Goal: Task Accomplishment & Management: Manage account settings

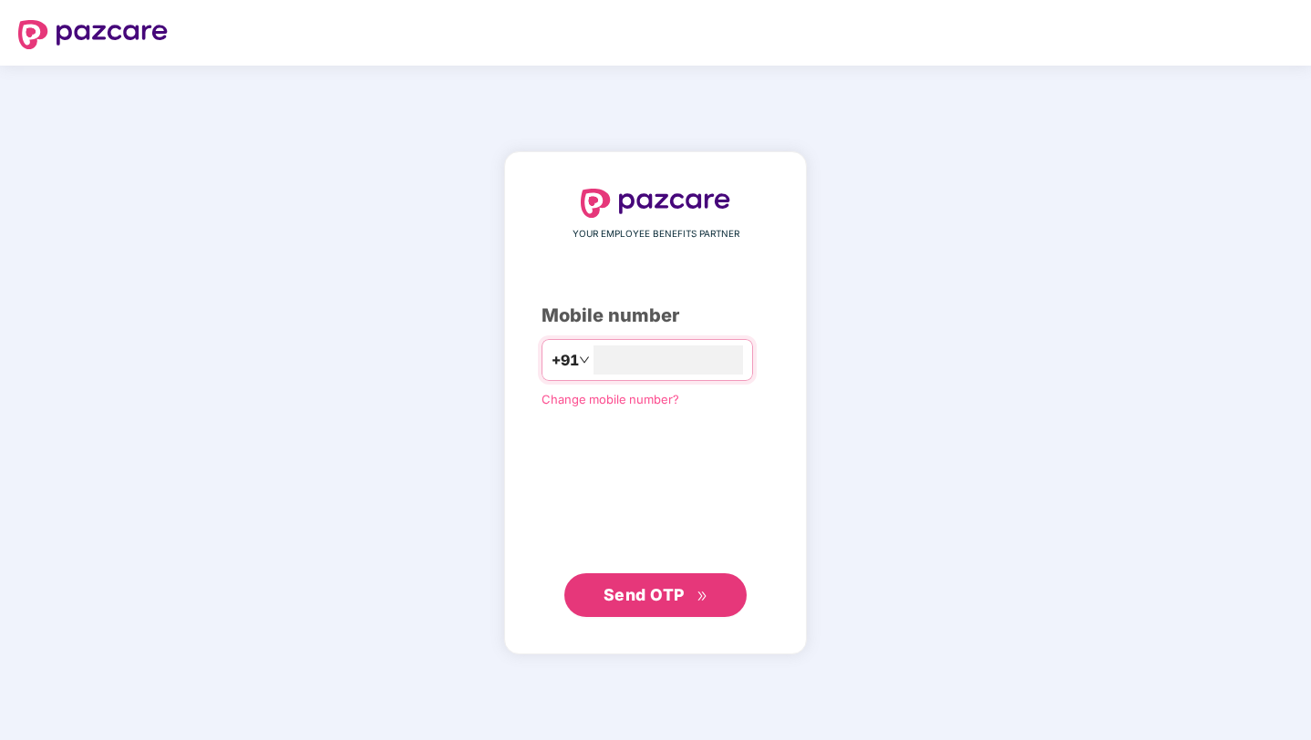
type input "**********"
click at [641, 604] on span "Send OTP" at bounding box center [655, 595] width 105 height 26
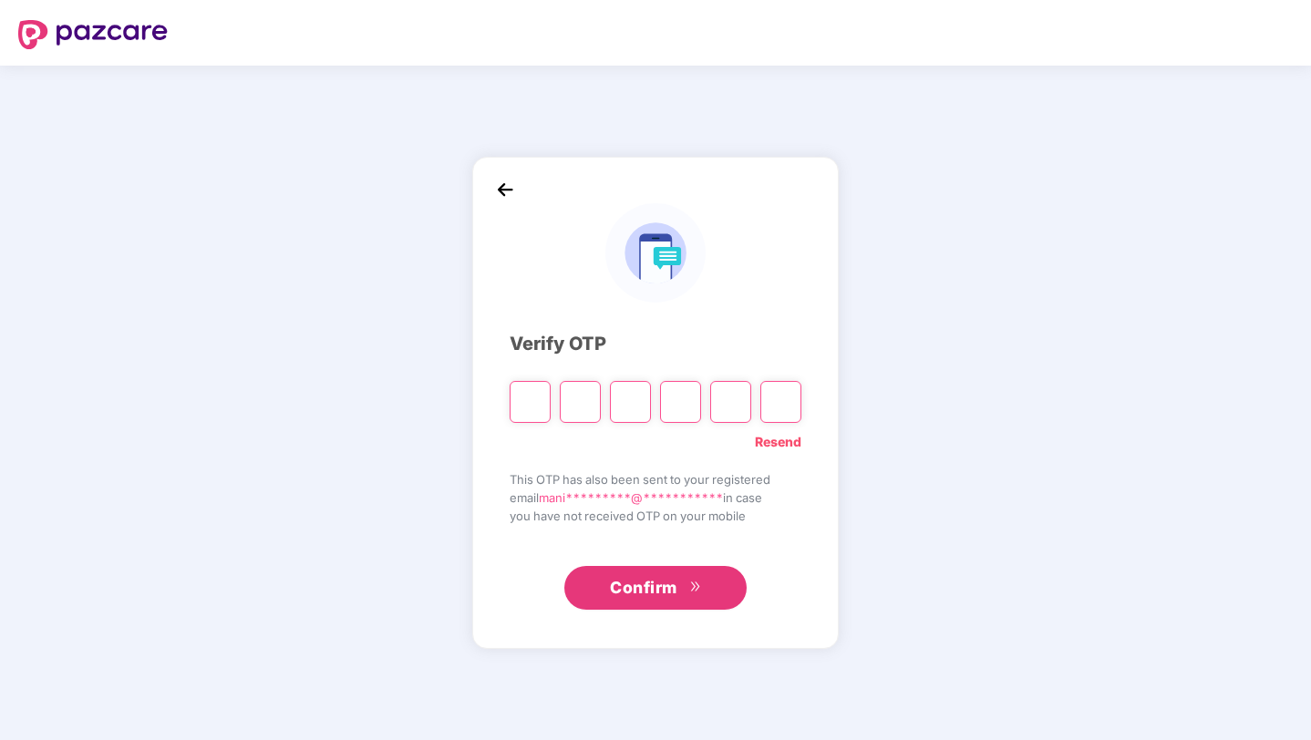
paste input "*"
type input "*"
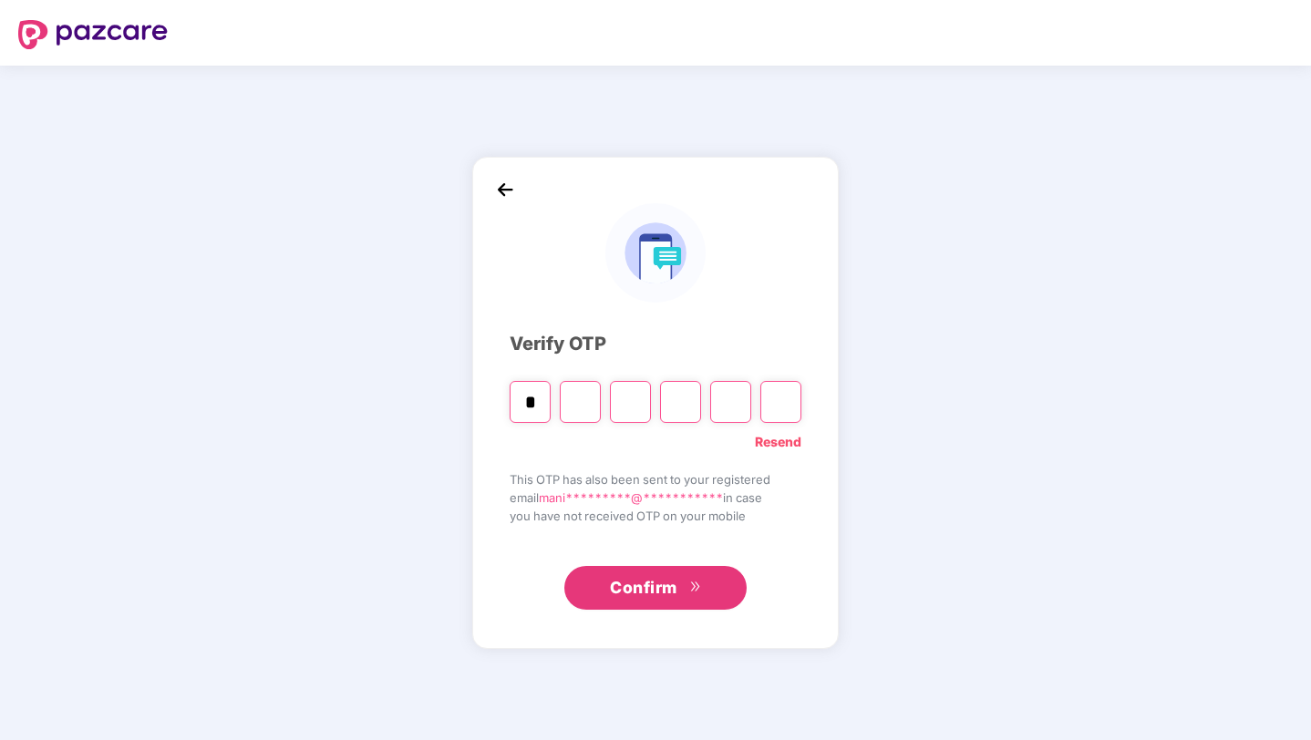
type input "*"
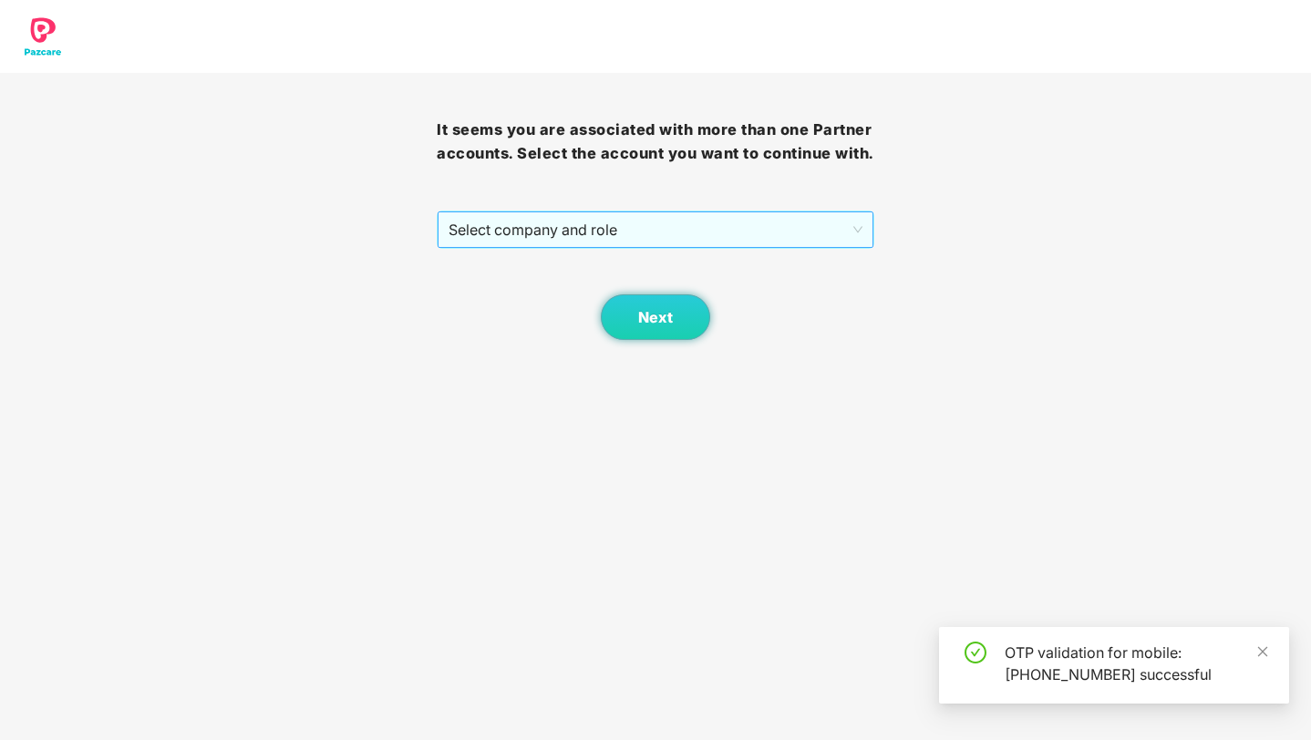
click at [571, 240] on span "Select company and role" at bounding box center [654, 229] width 413 height 35
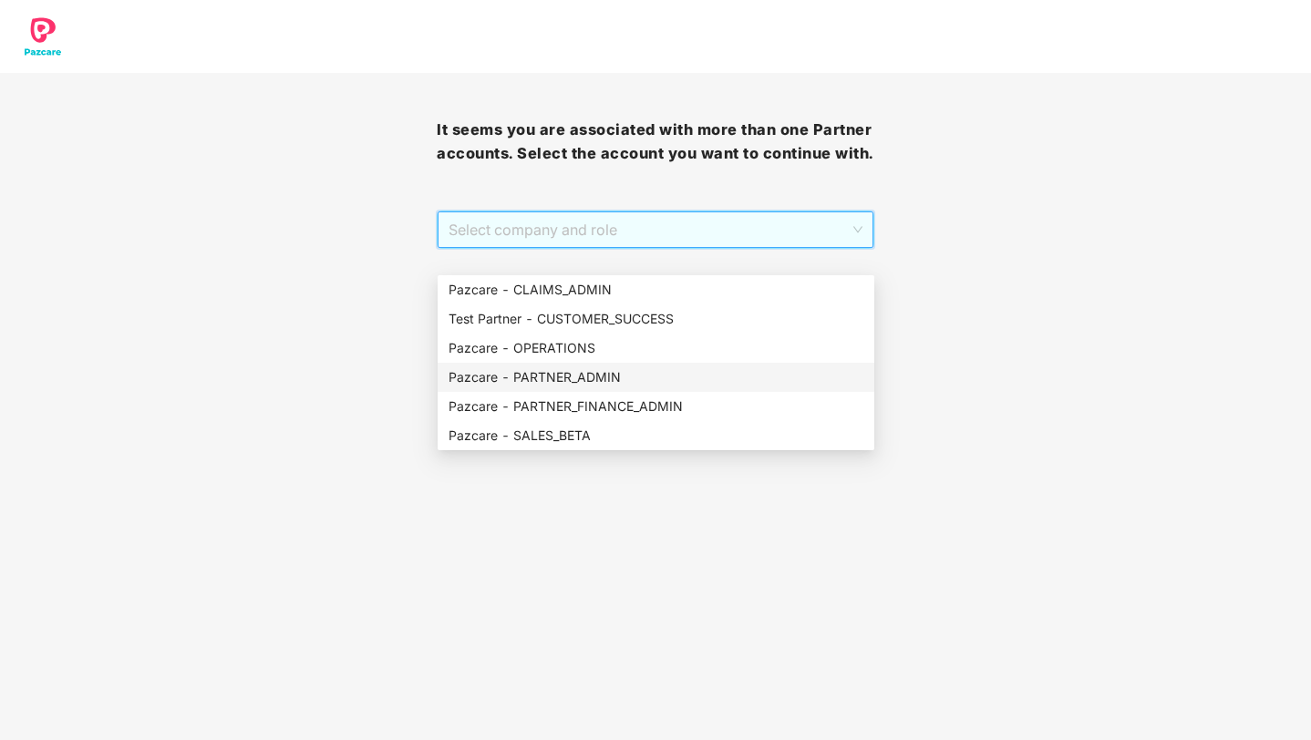
click at [584, 367] on div "Pazcare - PARTNER_ADMIN" at bounding box center [655, 377] width 415 height 20
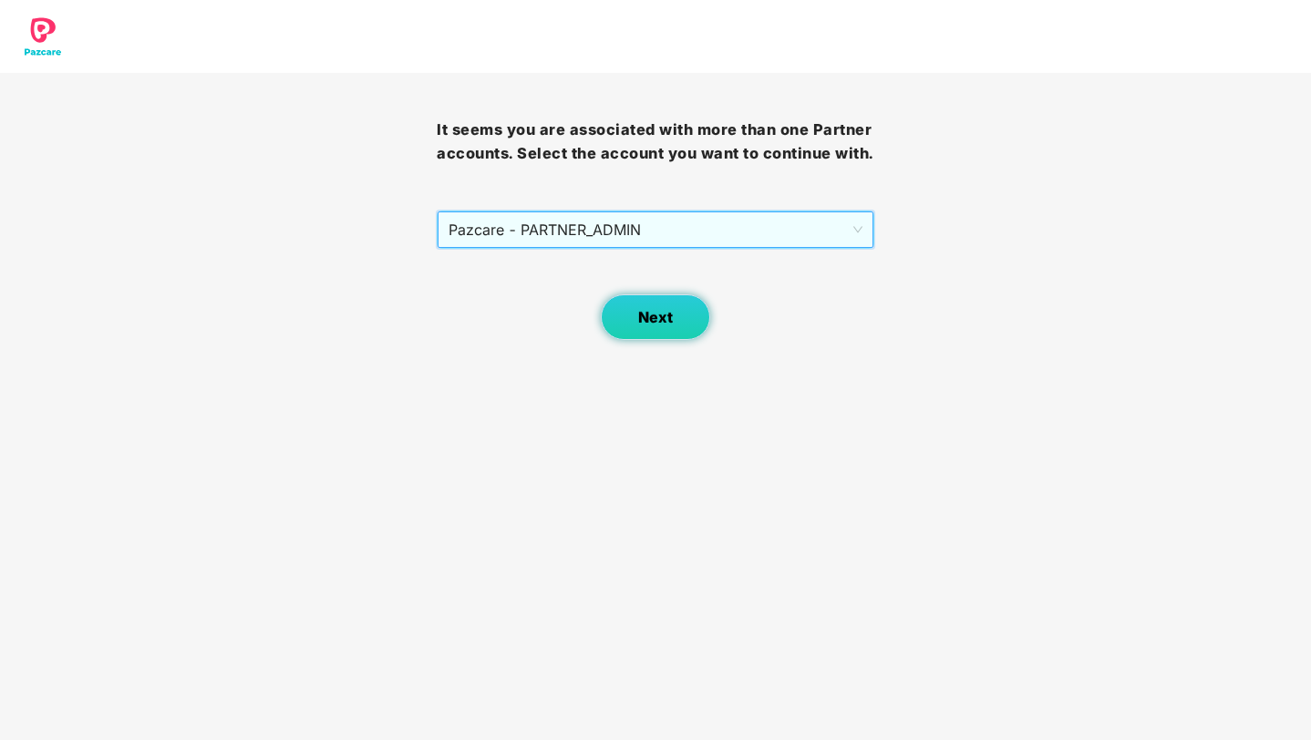
click at [653, 326] on span "Next" at bounding box center [655, 317] width 35 height 17
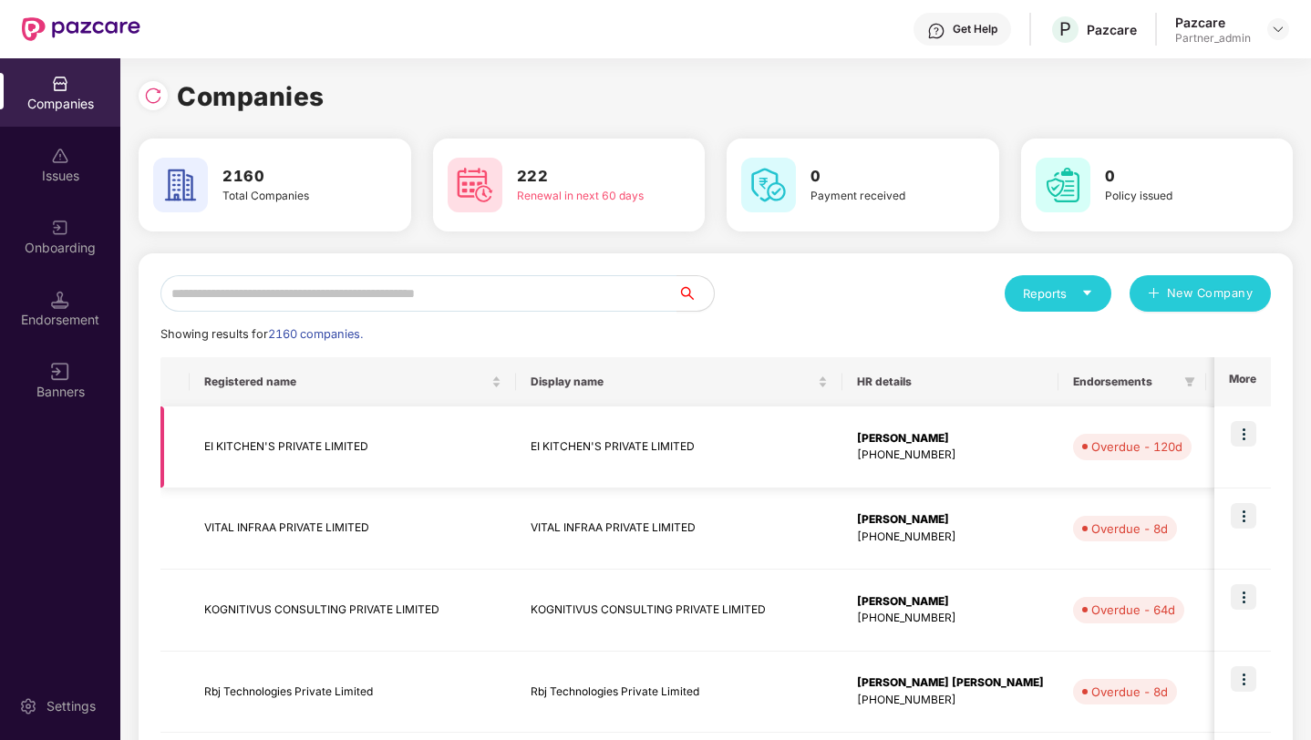
click at [1247, 433] on img at bounding box center [1243, 434] width 26 height 26
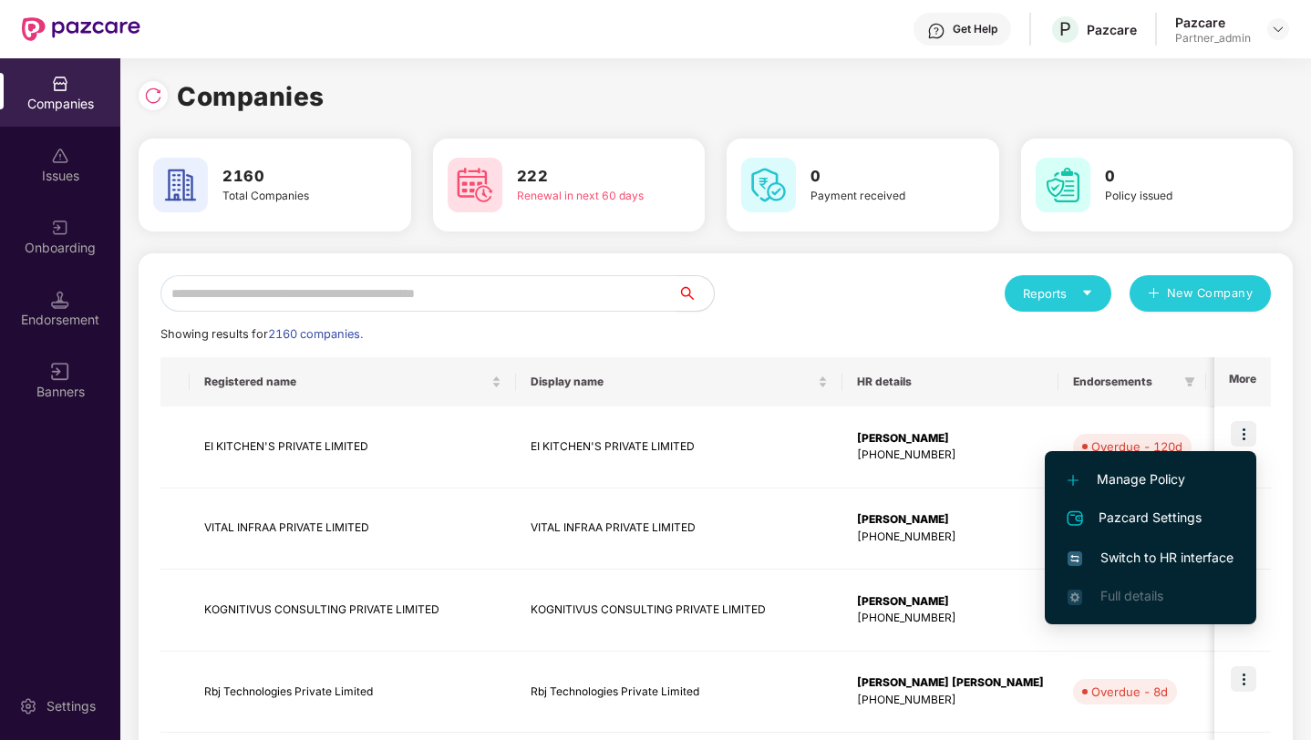
click at [1149, 332] on div "Showing results for 2160 companies." at bounding box center [715, 334] width 1110 height 18
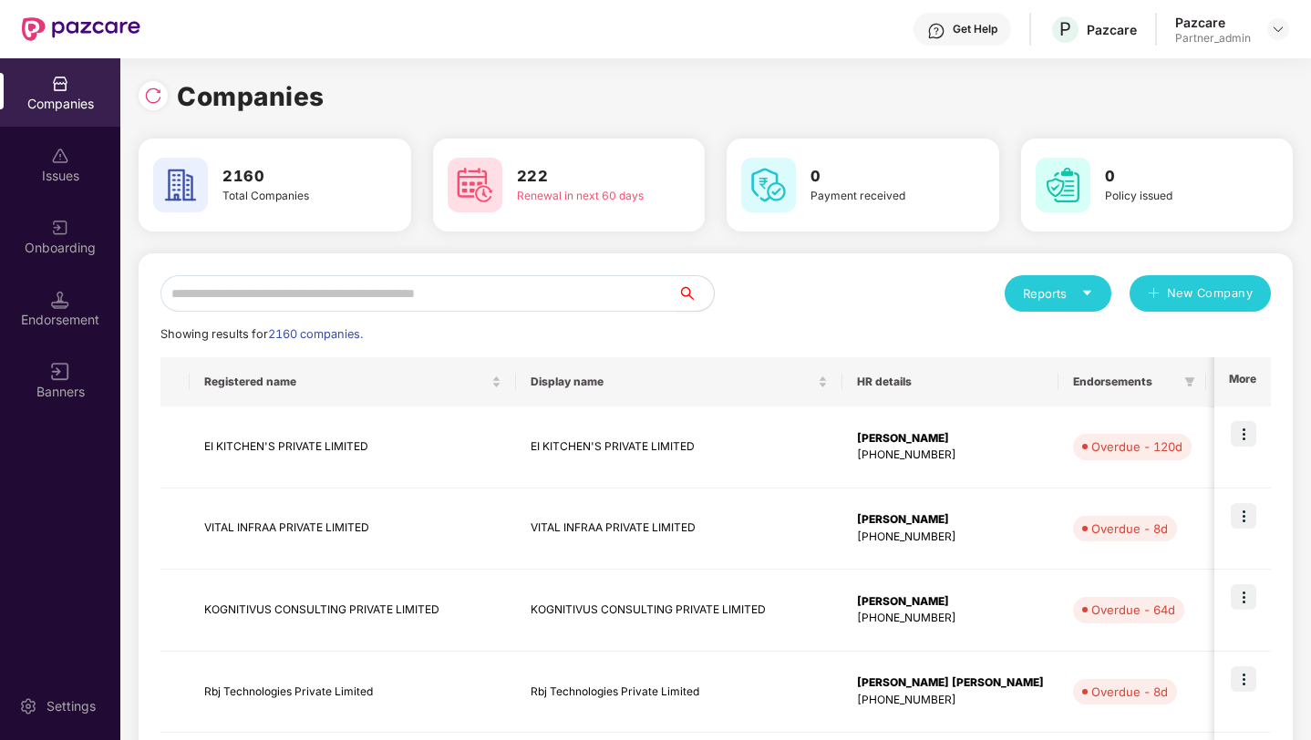
click at [221, 293] on input "text" at bounding box center [418, 293] width 517 height 36
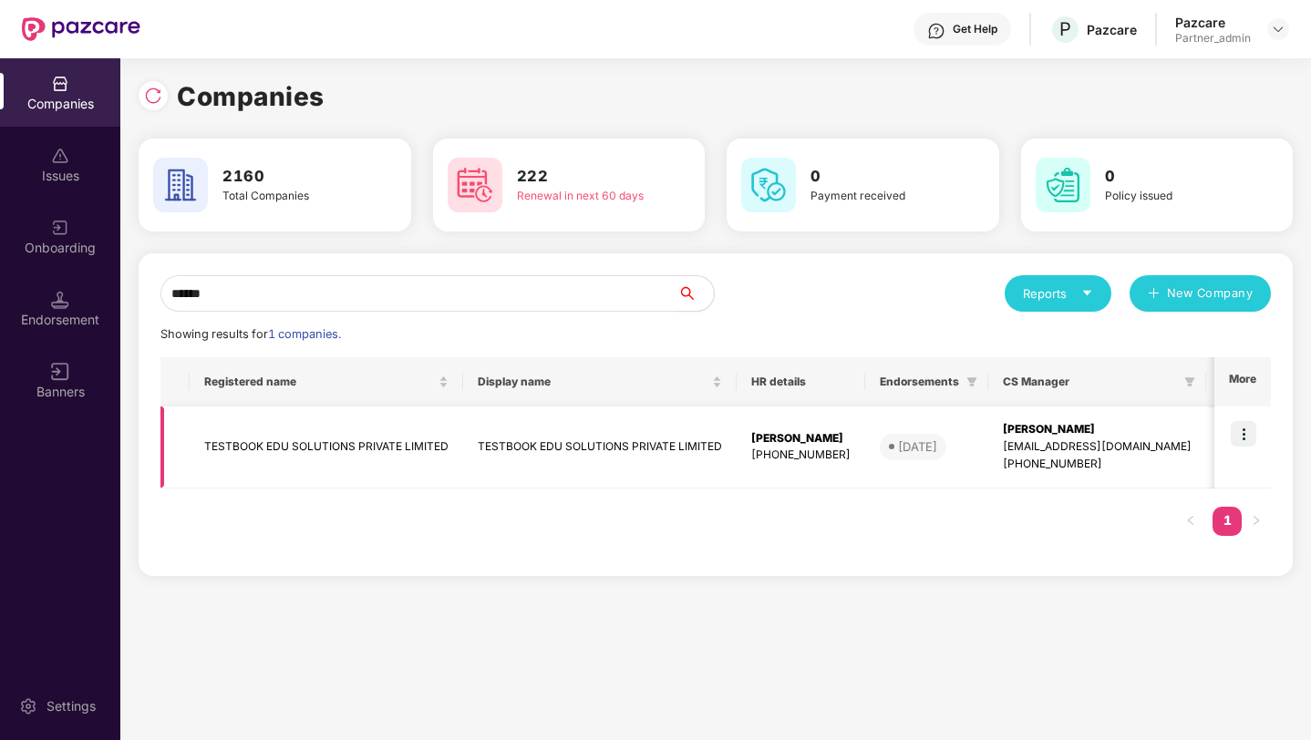
type input "******"
click at [1247, 431] on img at bounding box center [1243, 434] width 26 height 26
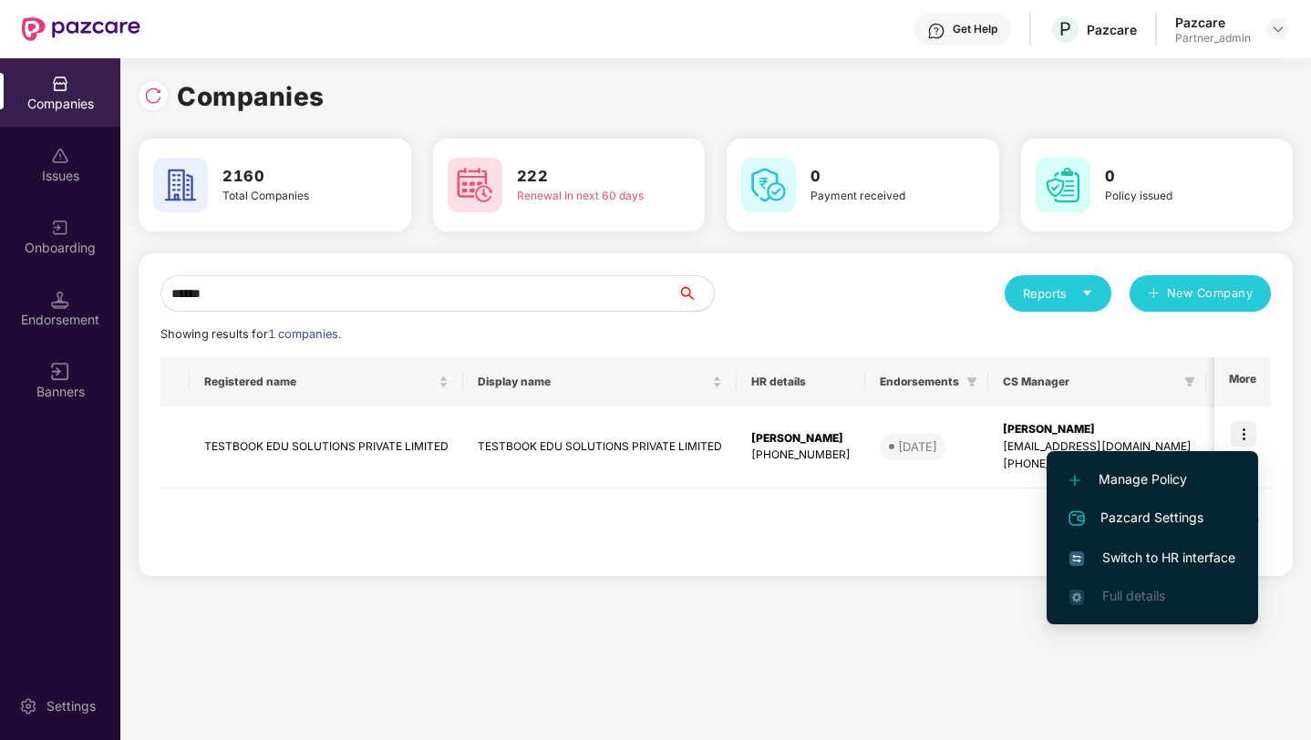
click at [1145, 555] on span "Switch to HR interface" at bounding box center [1152, 558] width 166 height 20
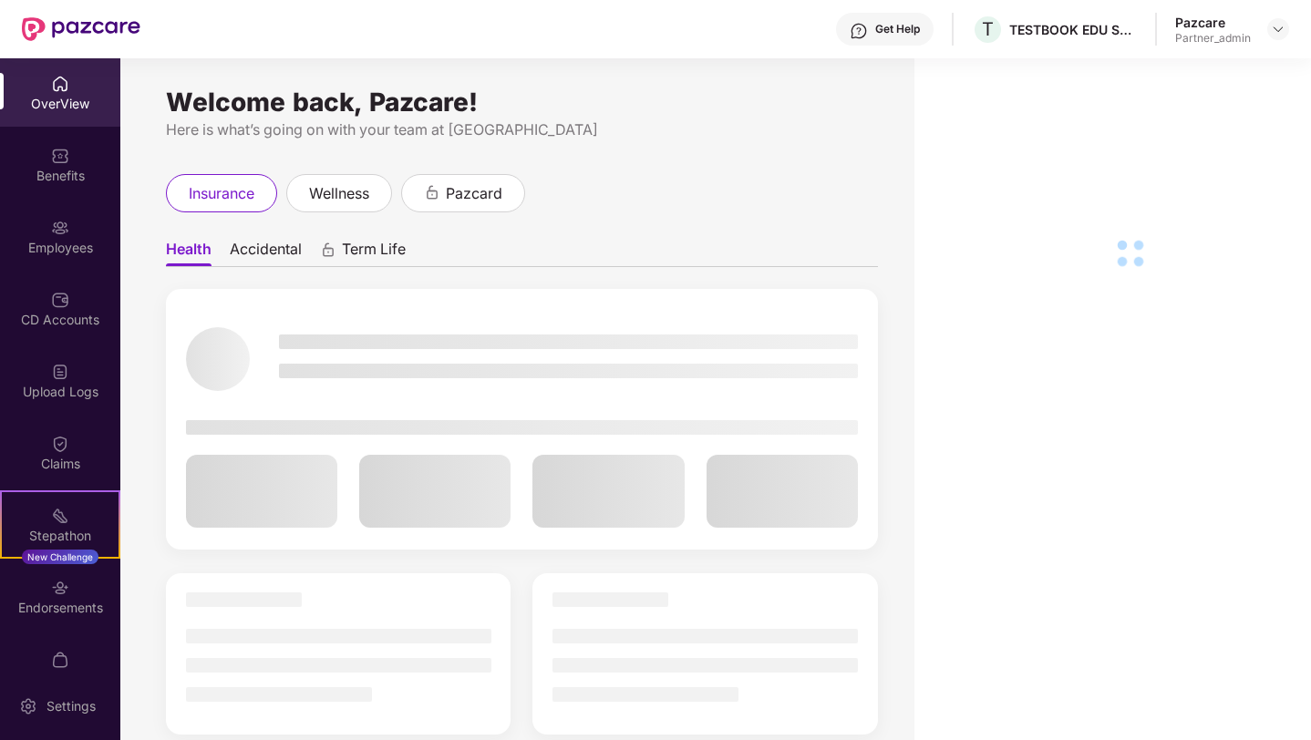
scroll to position [35, 0]
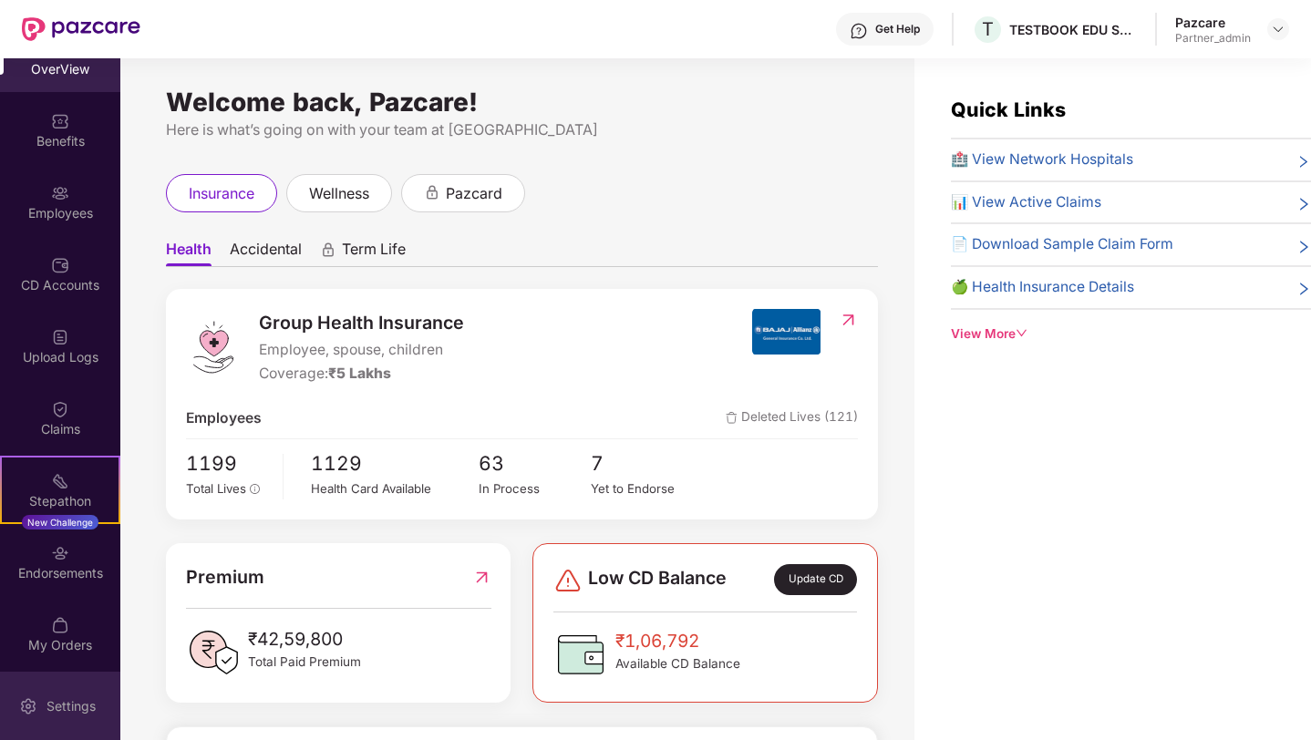
click at [53, 703] on div "Settings" at bounding box center [71, 706] width 60 height 18
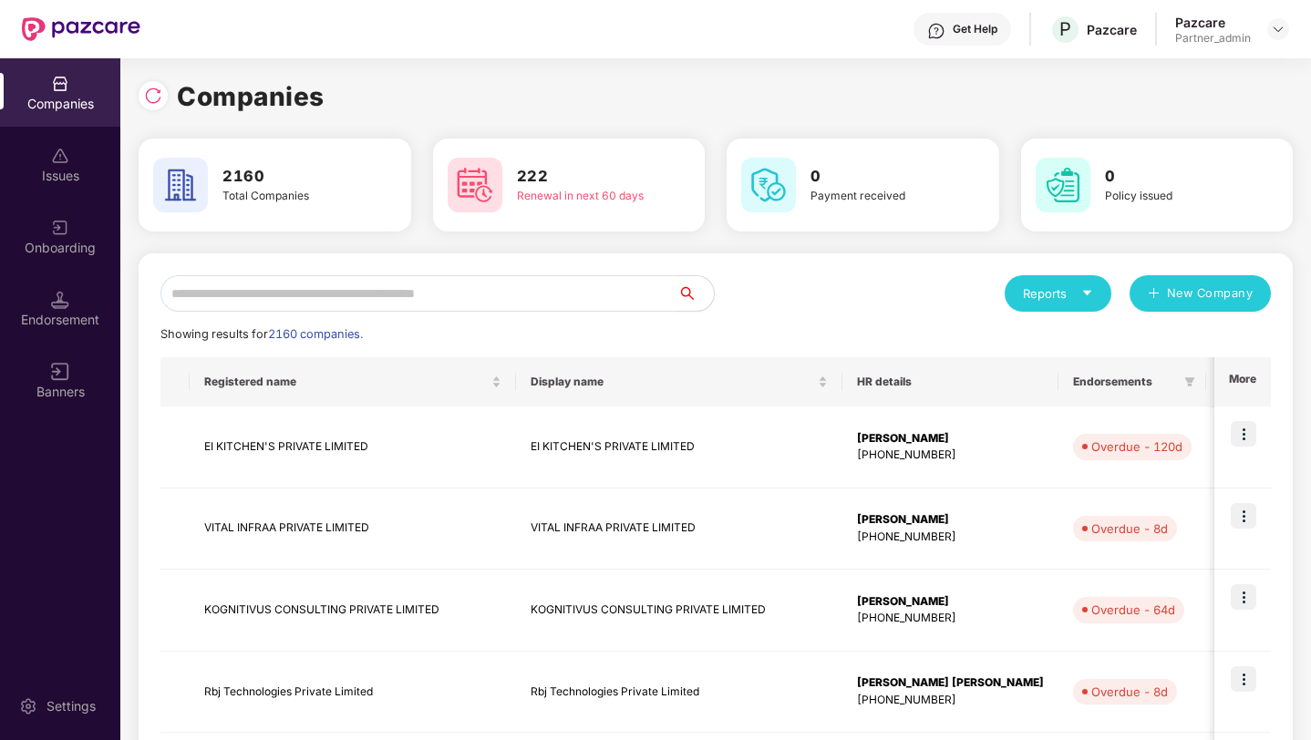
click at [324, 283] on input "text" at bounding box center [418, 293] width 517 height 36
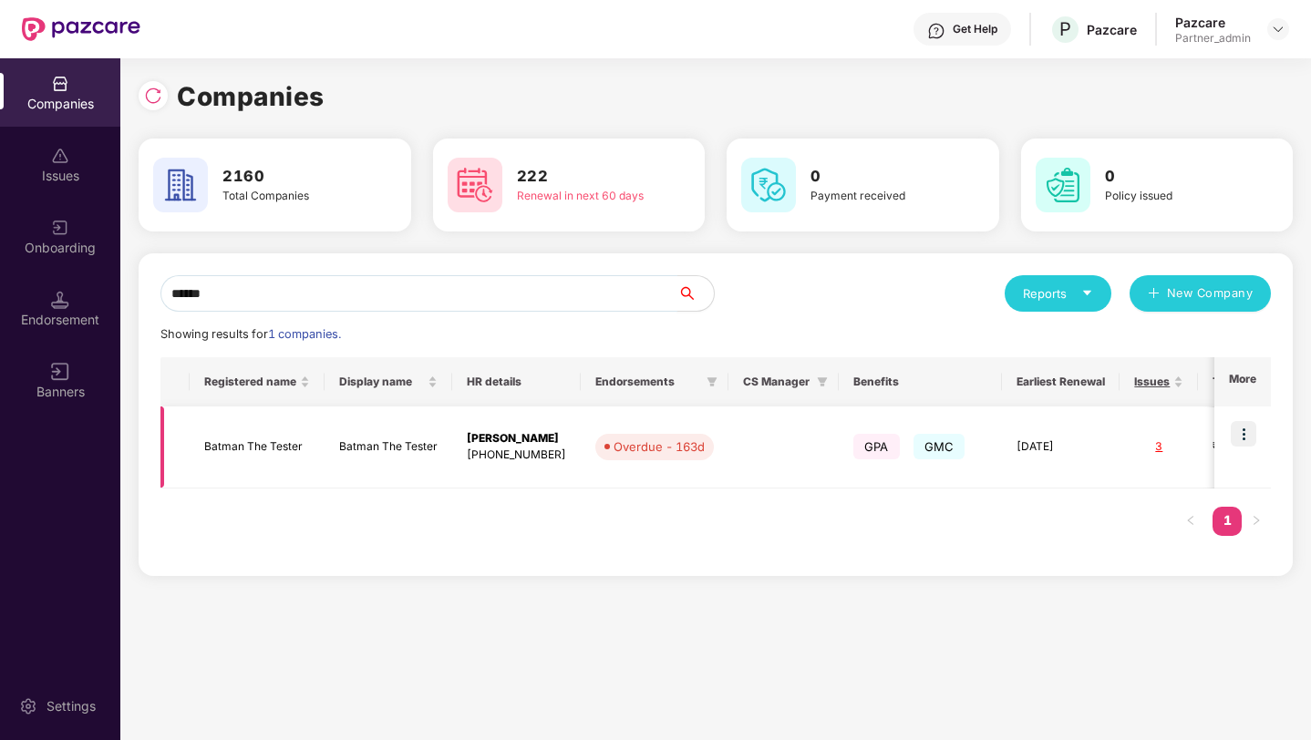
type input "******"
click at [1250, 443] on img at bounding box center [1243, 434] width 26 height 26
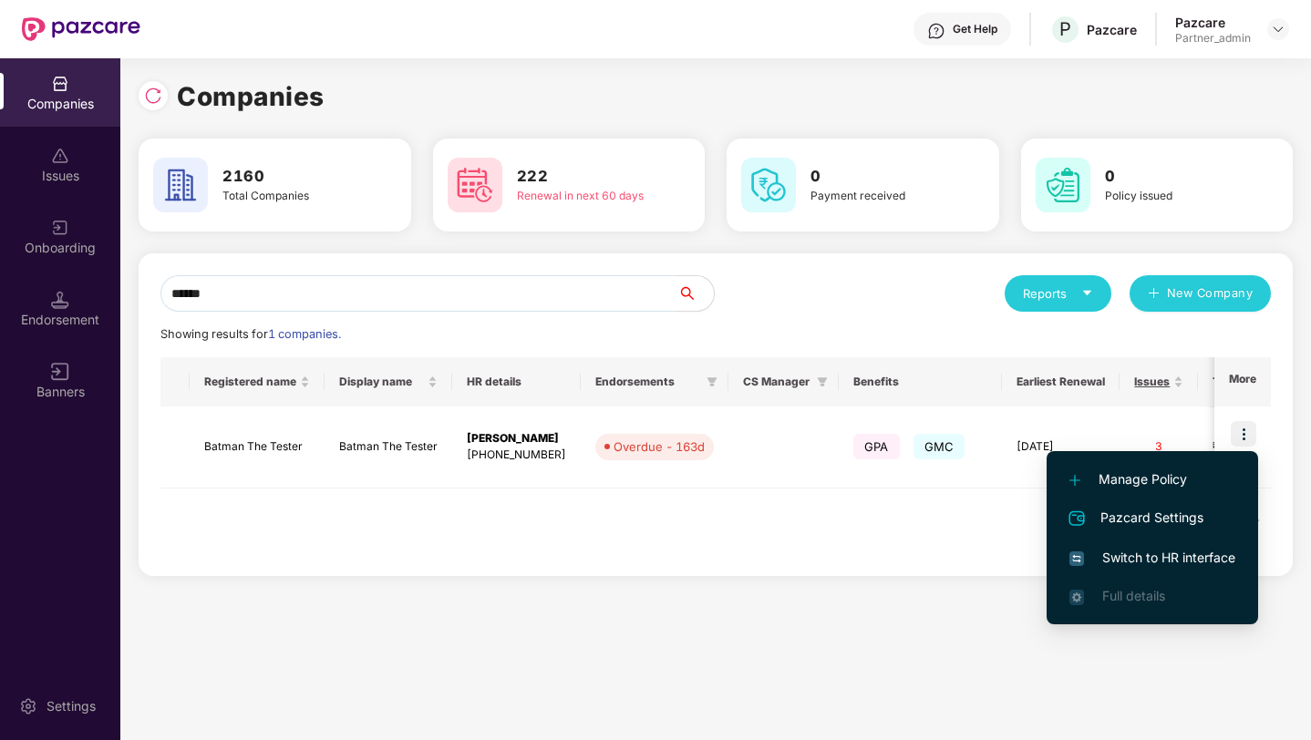
click at [1146, 554] on span "Switch to HR interface" at bounding box center [1152, 558] width 166 height 20
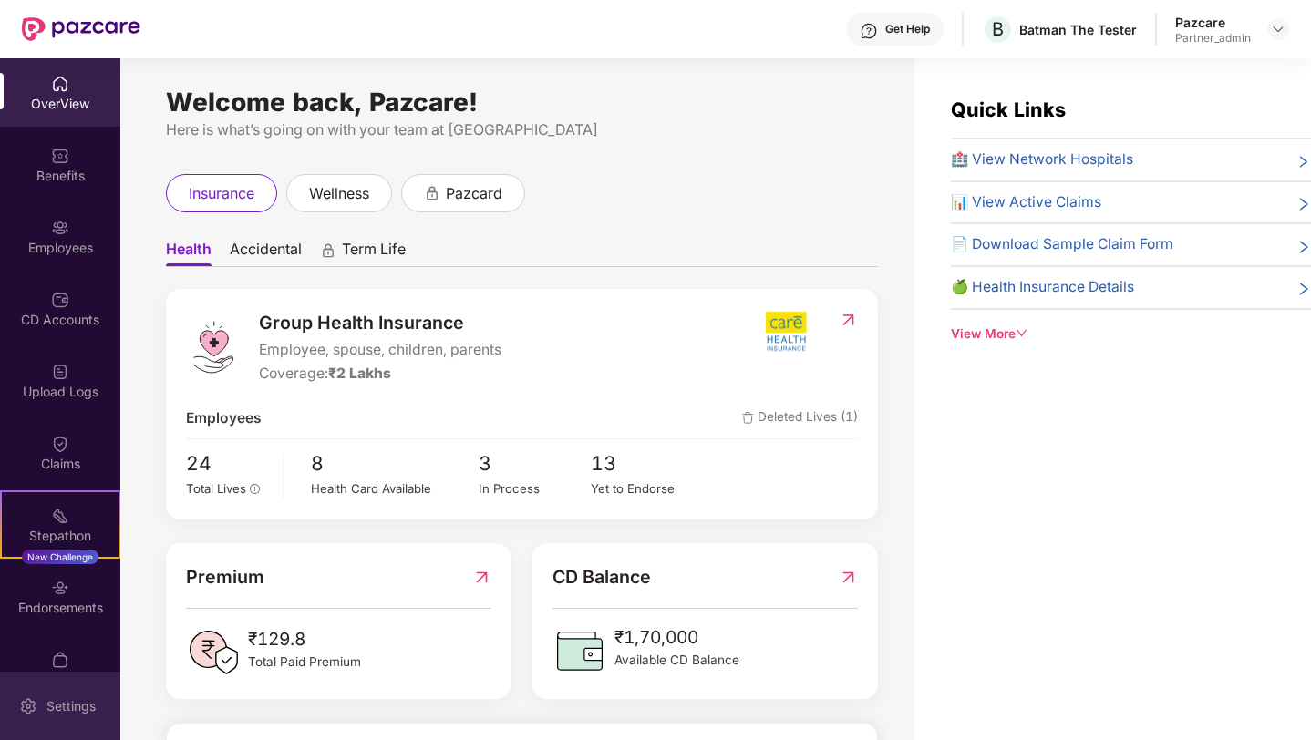
click at [26, 695] on div at bounding box center [28, 704] width 18 height 18
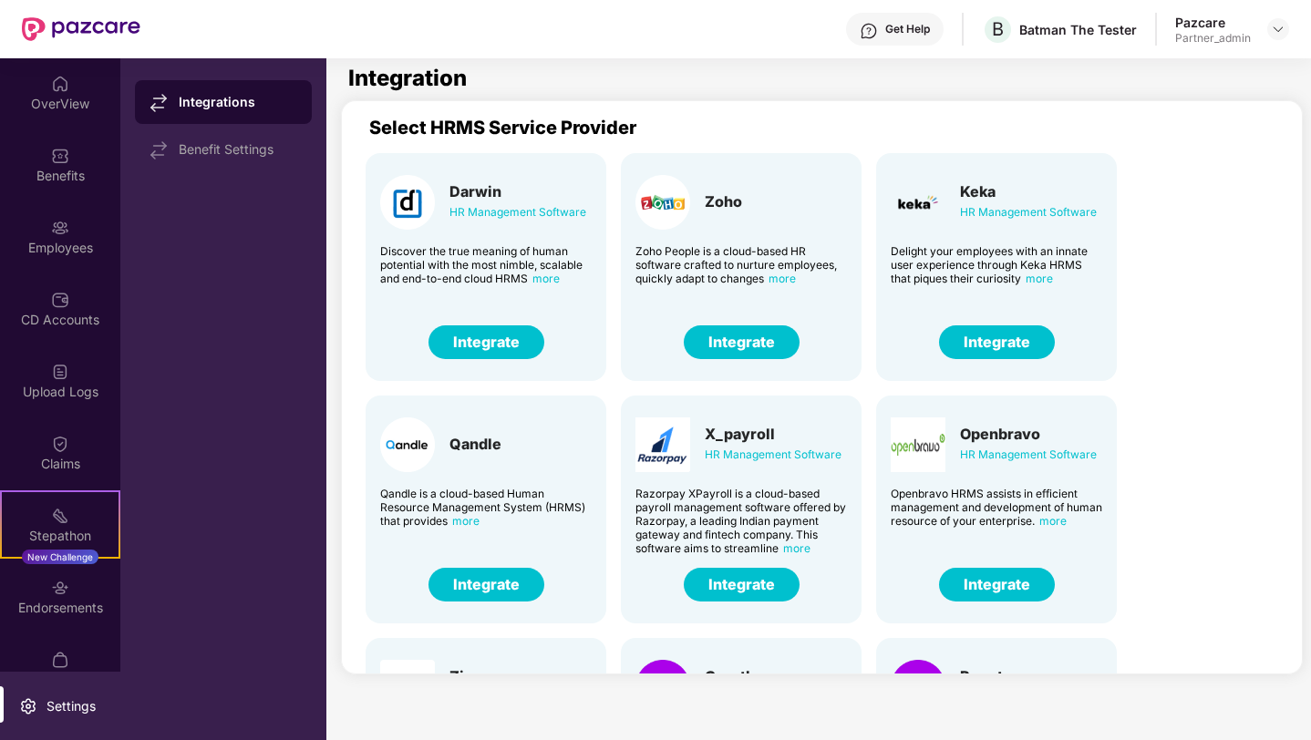
click at [977, 339] on button "Integrate" at bounding box center [997, 342] width 116 height 34
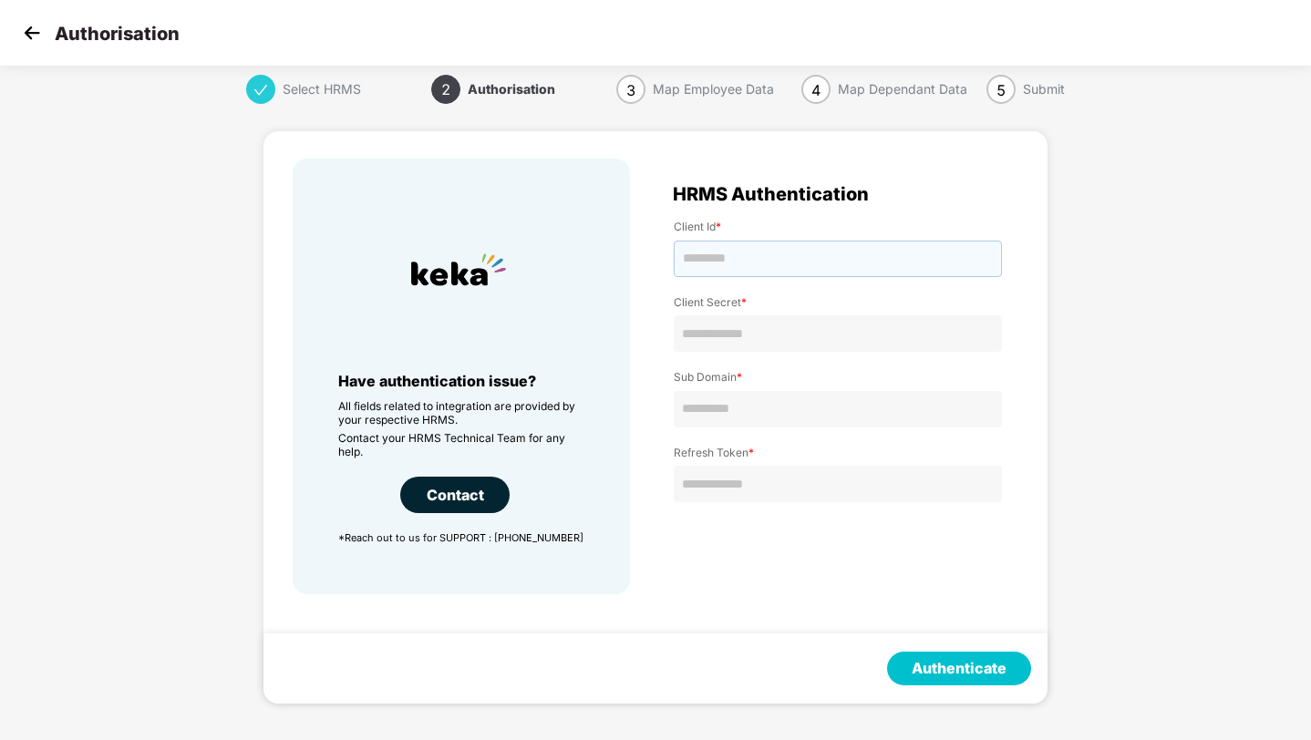
click at [750, 267] on input "text" at bounding box center [838, 259] width 328 height 36
click at [724, 341] on input "text" at bounding box center [838, 333] width 328 height 36
click at [715, 406] on input "text" at bounding box center [838, 409] width 328 height 36
click at [713, 478] on input "text" at bounding box center [838, 484] width 328 height 36
click at [634, 95] on span "3" at bounding box center [630, 90] width 9 height 18
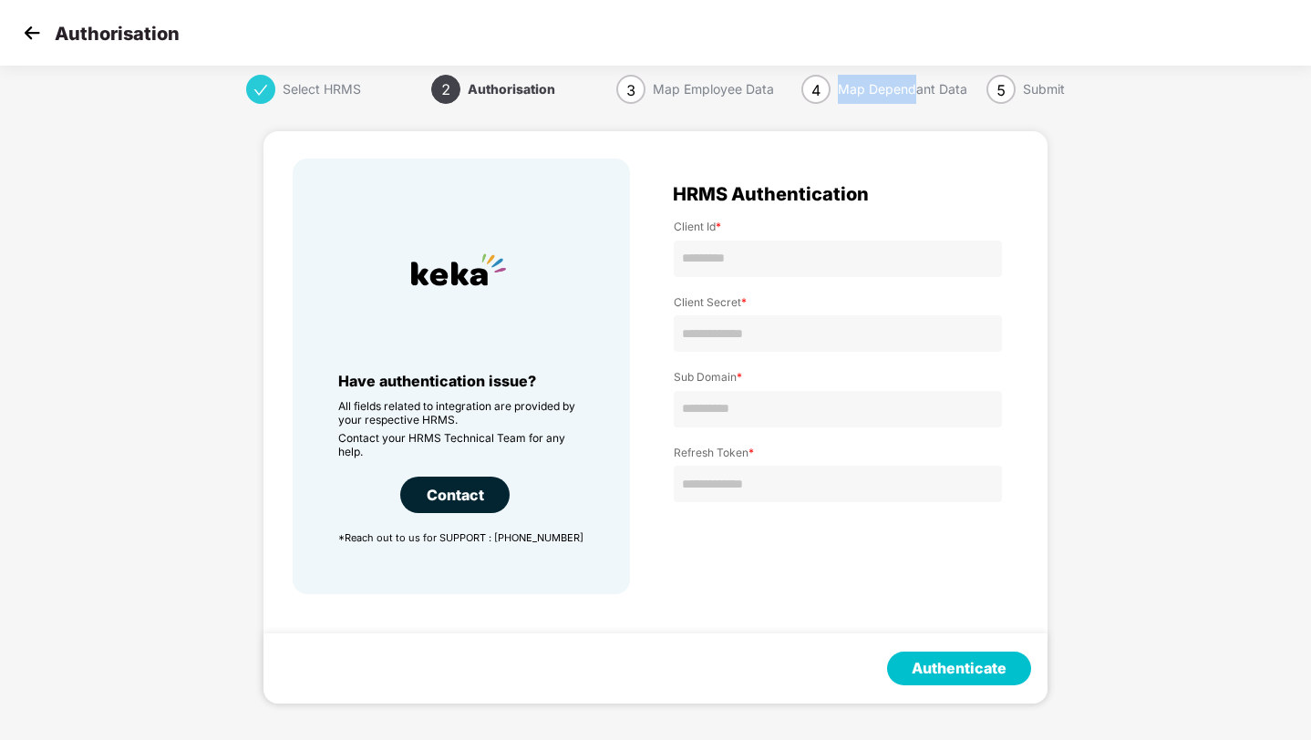
drag, startPoint x: 825, startPoint y: 87, endPoint x: 916, endPoint y: 87, distance: 91.1
click at [916, 87] on div "4 Map Dependant Data" at bounding box center [893, 89] width 185 height 29
click at [29, 33] on img at bounding box center [31, 32] width 27 height 27
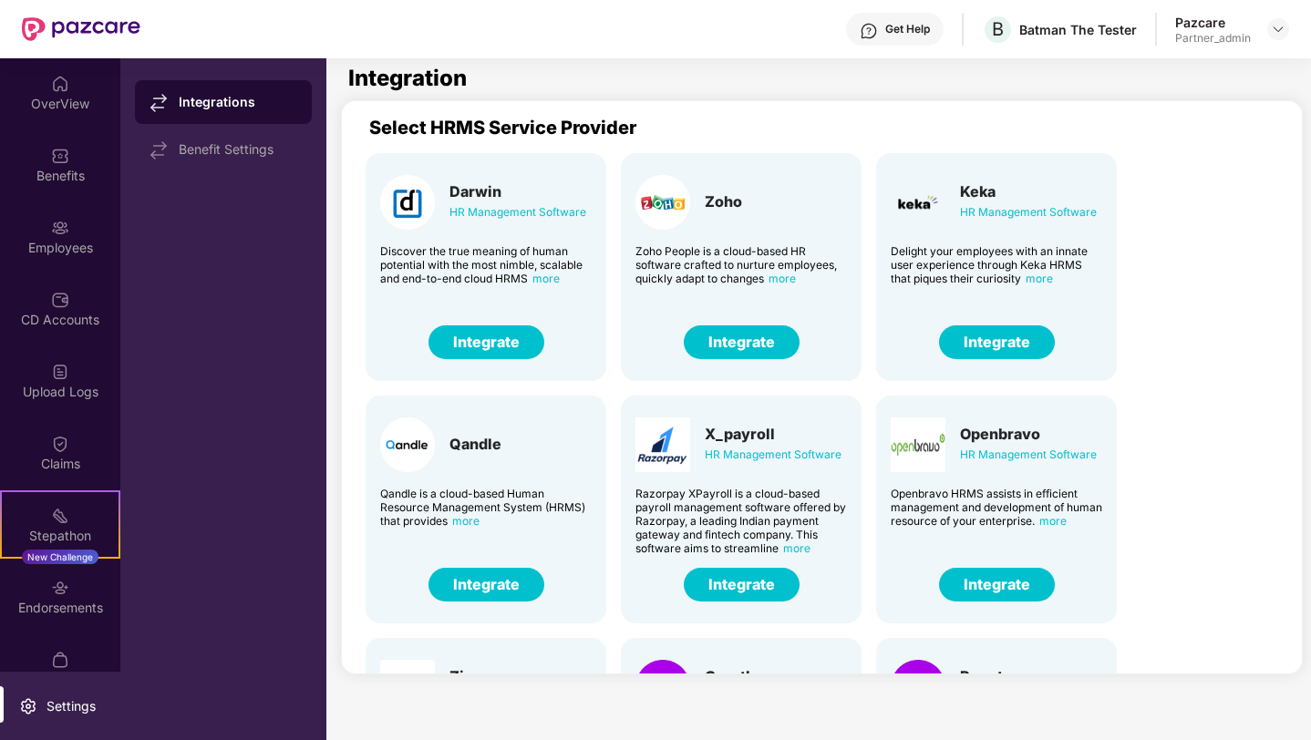
click at [228, 149] on div "Benefit Settings" at bounding box center [238, 149] width 118 height 15
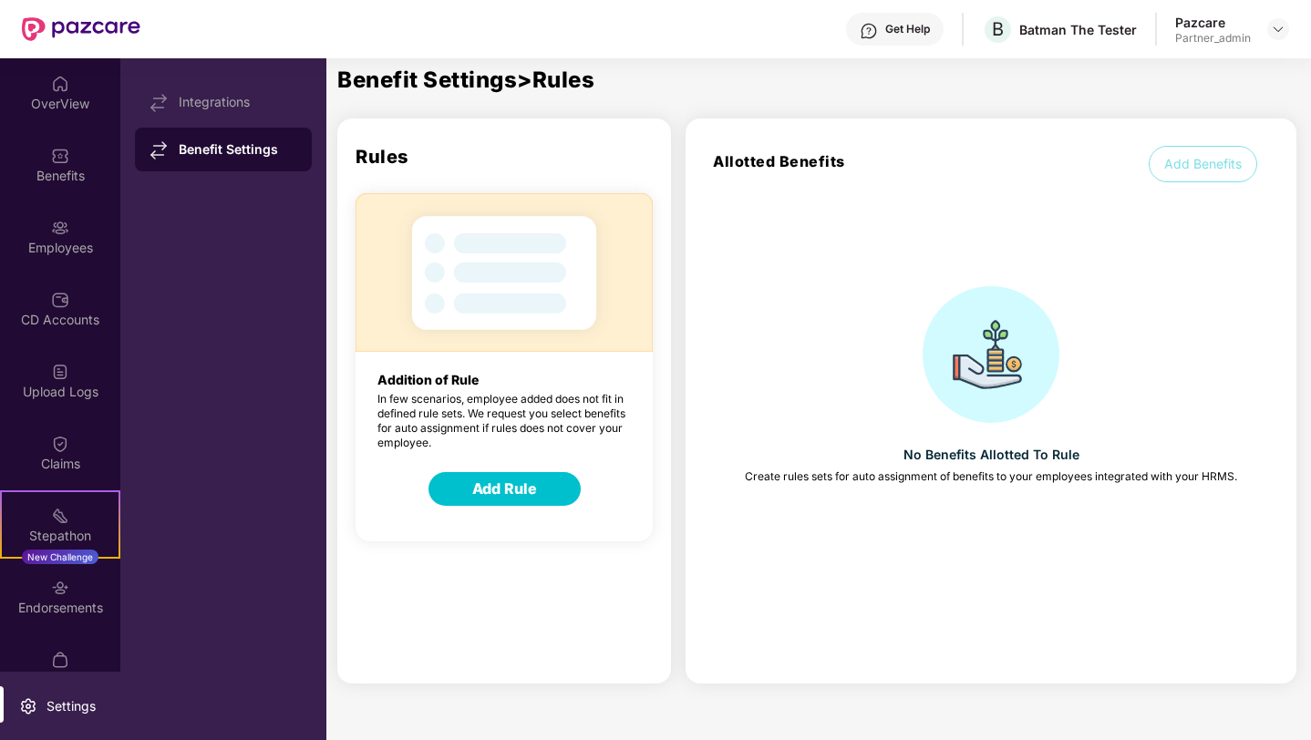
click at [473, 496] on button "Add Rule" at bounding box center [504, 489] width 152 height 34
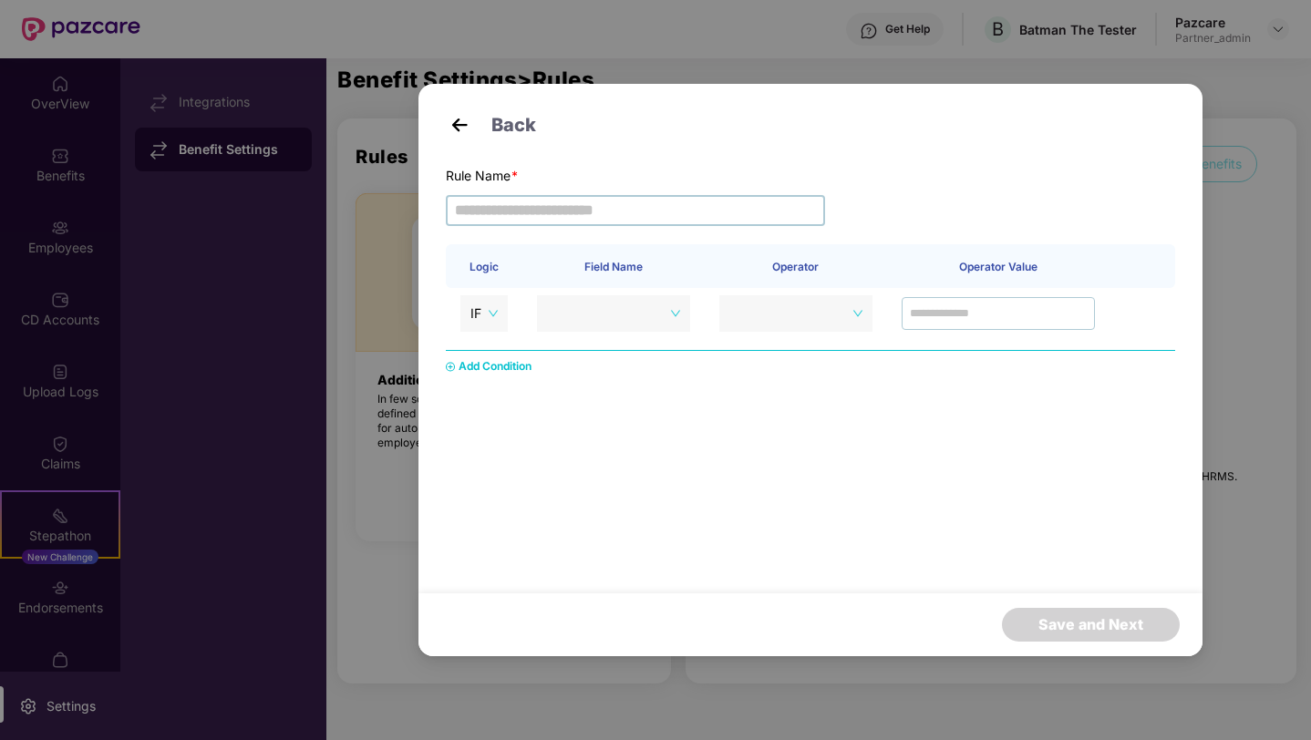
click at [528, 207] on input "text" at bounding box center [635, 210] width 379 height 31
click at [486, 313] on span "IF" at bounding box center [483, 313] width 27 height 27
click at [578, 314] on span at bounding box center [615, 313] width 133 height 27
click at [829, 312] on span at bounding box center [795, 313] width 133 height 27
click at [530, 366] on div "Add Condition" at bounding box center [494, 366] width 73 height 17
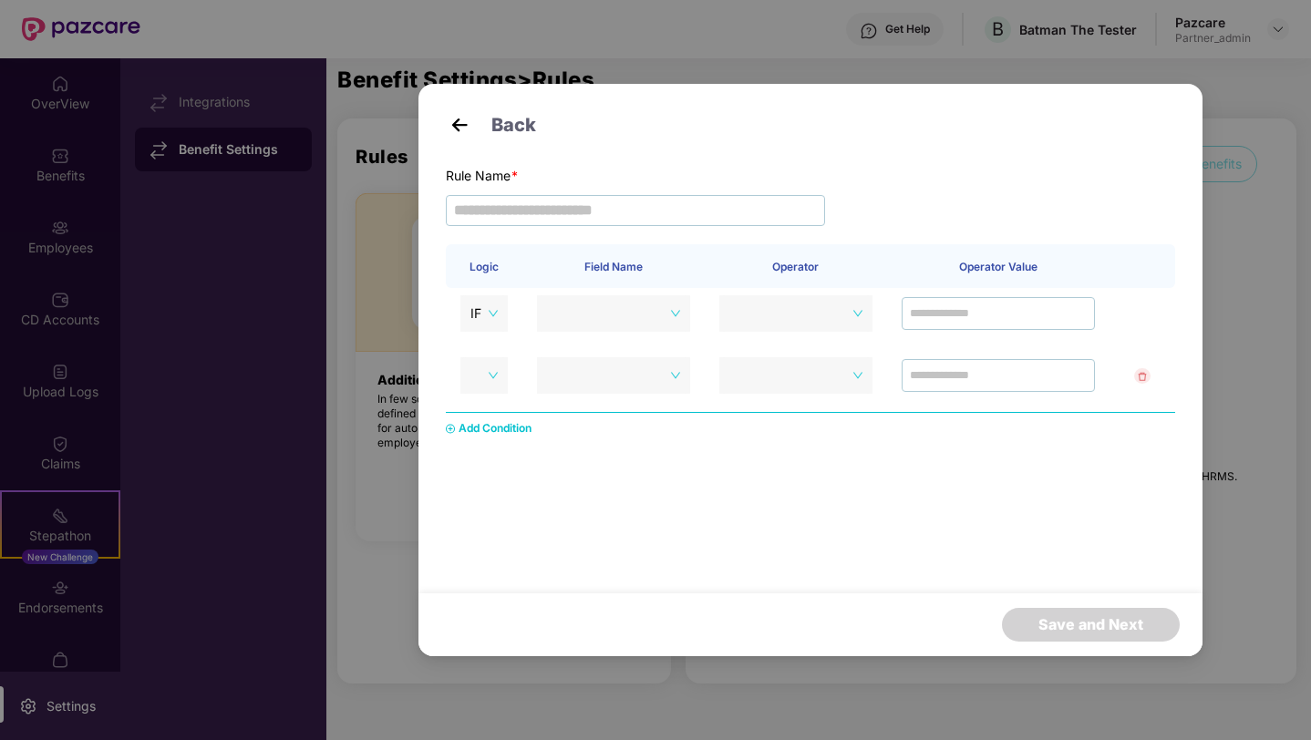
click at [447, 118] on img at bounding box center [459, 124] width 27 height 27
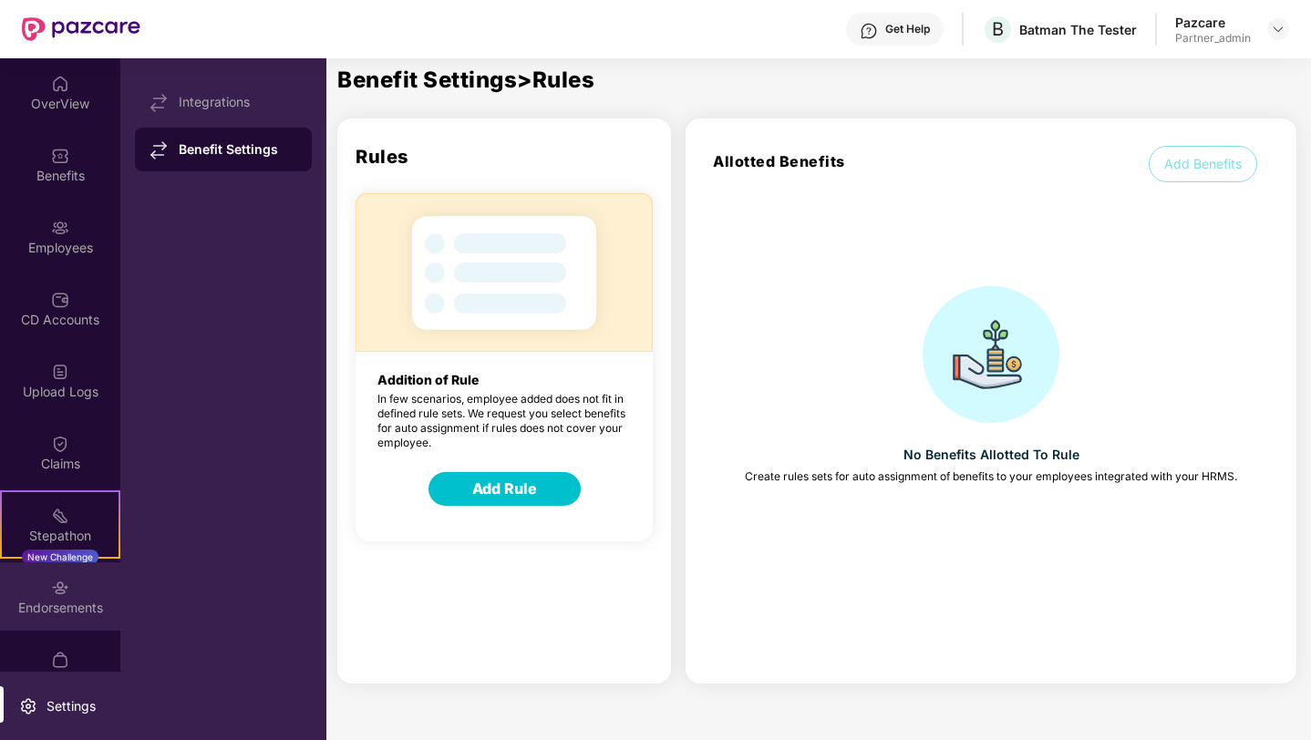
scroll to position [35, 0]
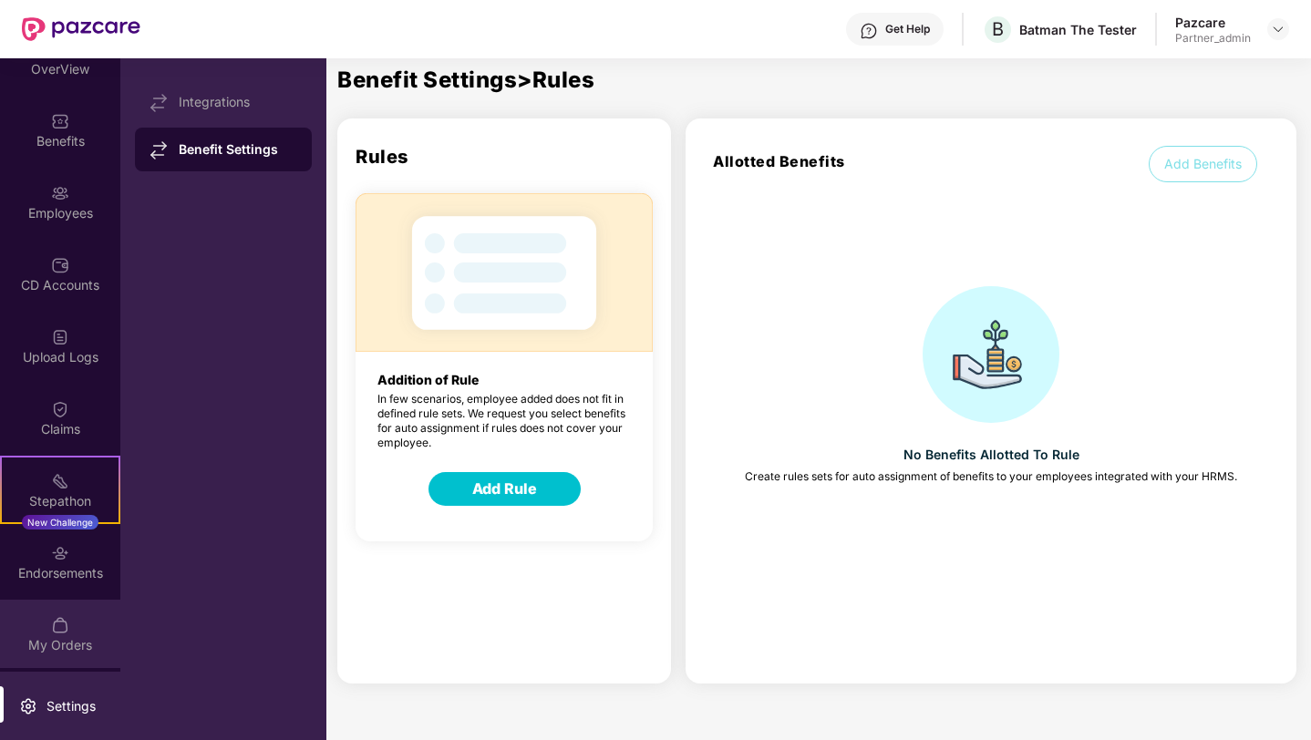
click at [54, 625] on img at bounding box center [60, 625] width 18 height 18
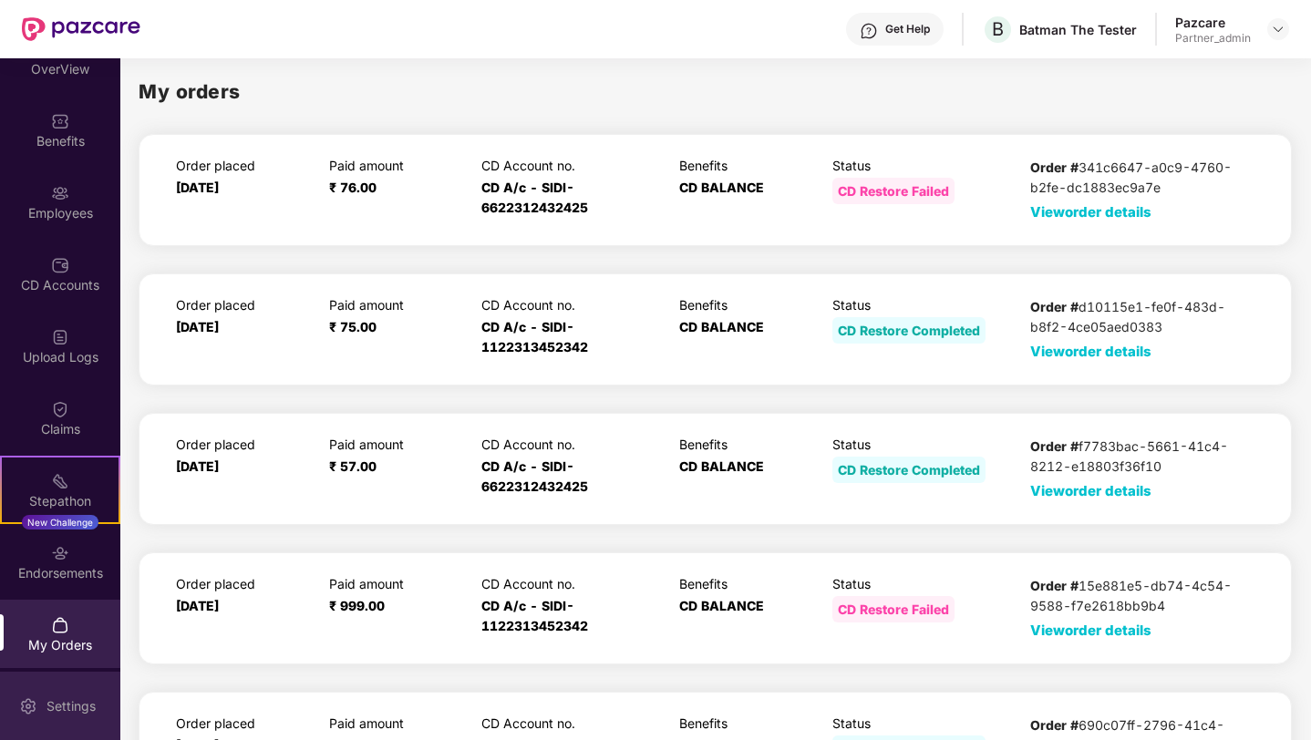
click at [51, 676] on div "Settings" at bounding box center [60, 706] width 120 height 68
